Goal: Information Seeking & Learning: Learn about a topic

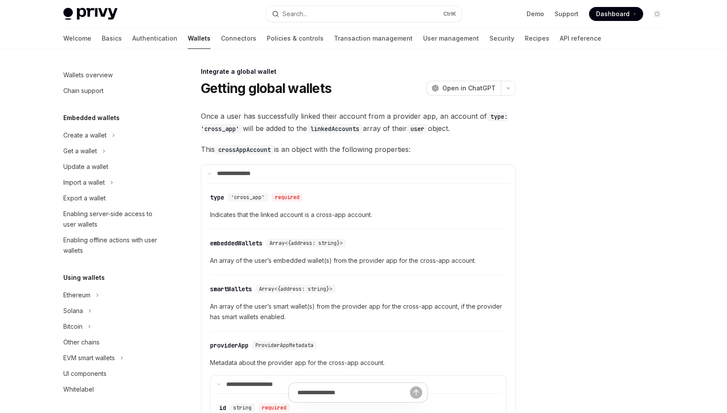
scroll to position [447, 0]
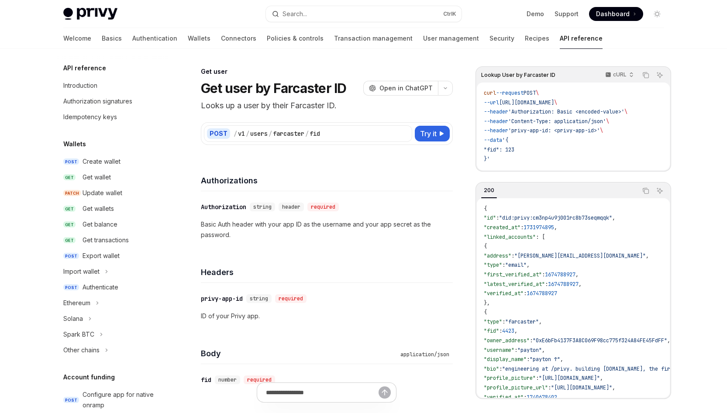
scroll to position [835, 0]
